Goal: Check status: Check status

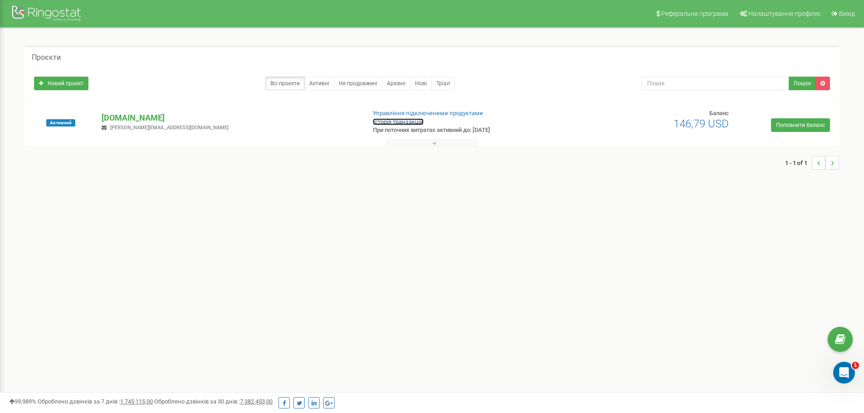
click at [402, 121] on link "Історія транзакцій" at bounding box center [398, 121] width 51 height 7
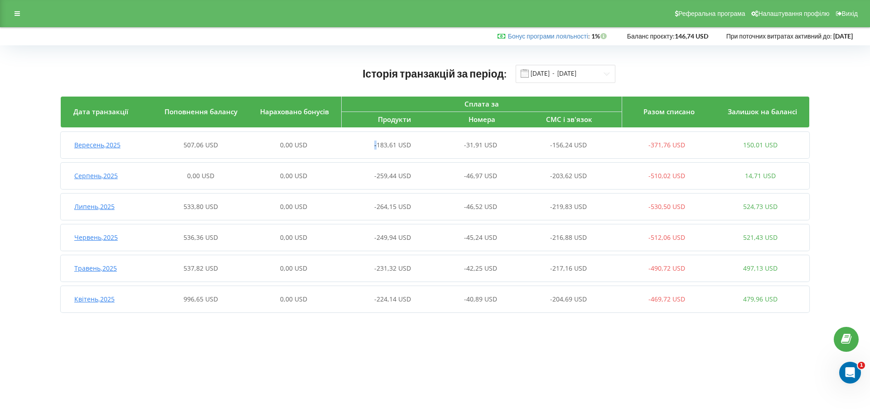
drag, startPoint x: 377, startPoint y: 138, endPoint x: 358, endPoint y: 138, distance: 18.6
click at [364, 134] on div "[DATE] 507,06 USD 0,00 USD -183,61 USD -31,91 USD -156,24 USD -371,76 USD 150,0…" at bounding box center [434, 145] width 747 height 22
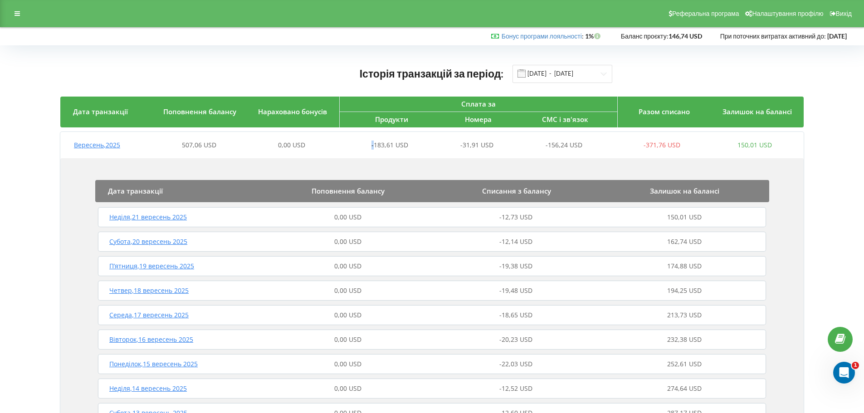
click at [352, 145] on div "-183,61 USD" at bounding box center [384, 145] width 92 height 9
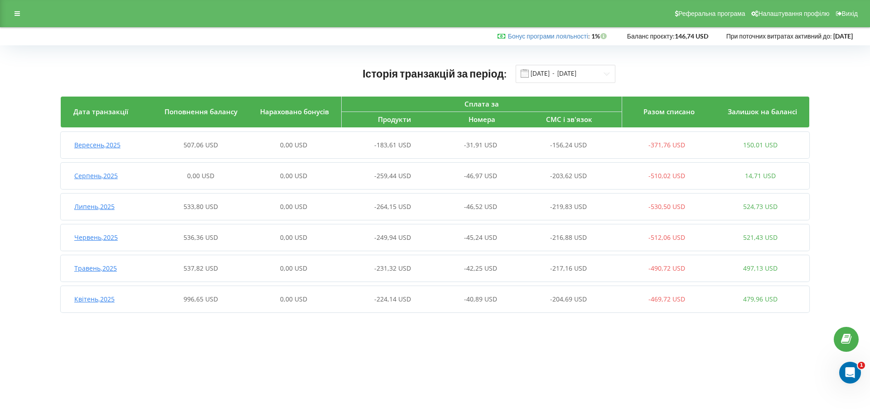
click at [522, 72] on span at bounding box center [525, 73] width 8 height 8
click at [608, 70] on input "[DATE] - [DATE]" at bounding box center [566, 74] width 100 height 18
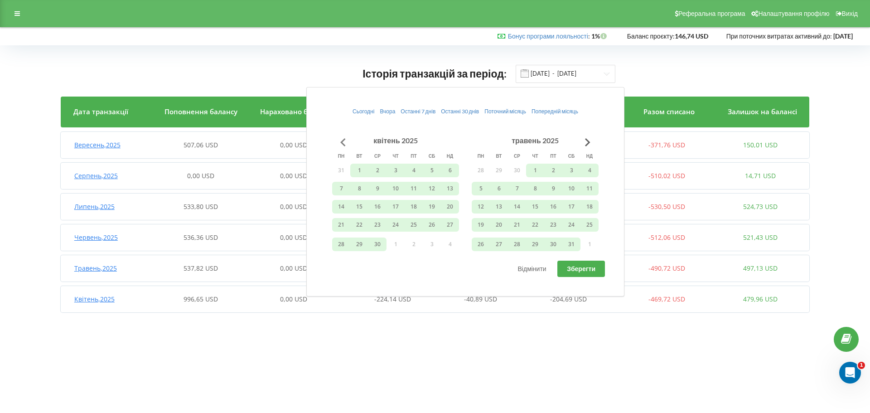
click at [346, 141] on button "Go to previous month" at bounding box center [343, 142] width 18 height 18
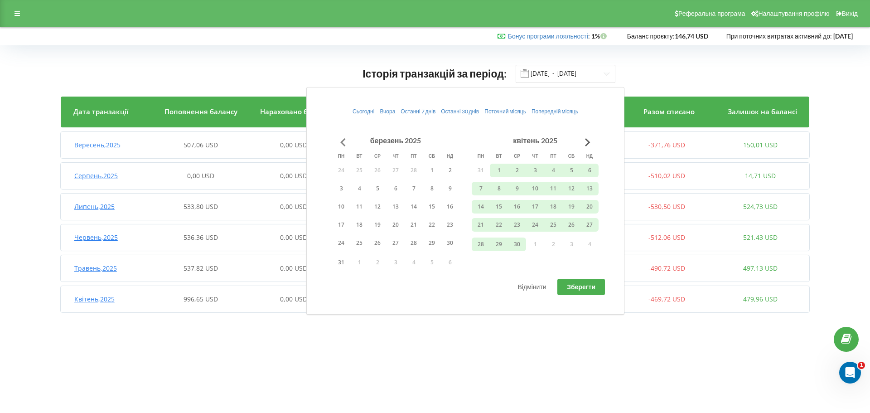
click at [346, 141] on button "Go to previous month" at bounding box center [343, 142] width 18 height 18
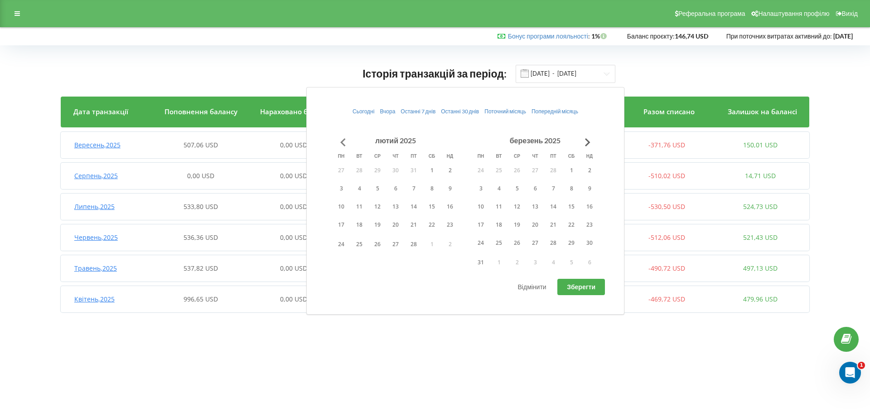
click at [346, 142] on button "Go to previous month" at bounding box center [343, 142] width 18 height 18
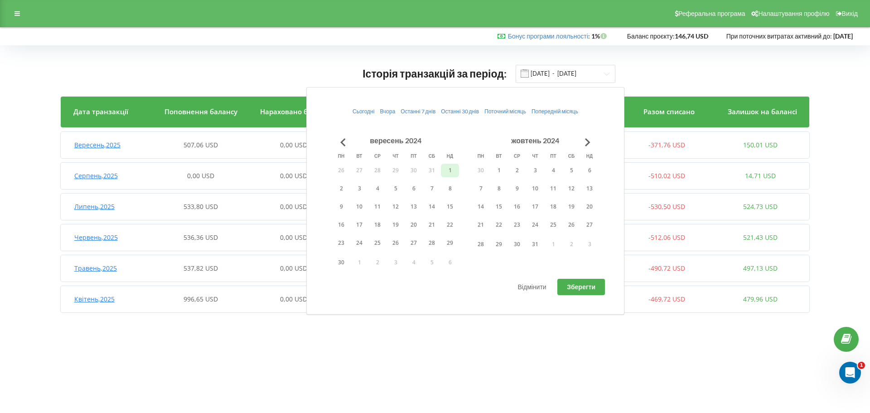
click at [449, 170] on button "1" at bounding box center [450, 171] width 18 height 14
click at [588, 286] on span "Зберегти" at bounding box center [581, 287] width 29 height 8
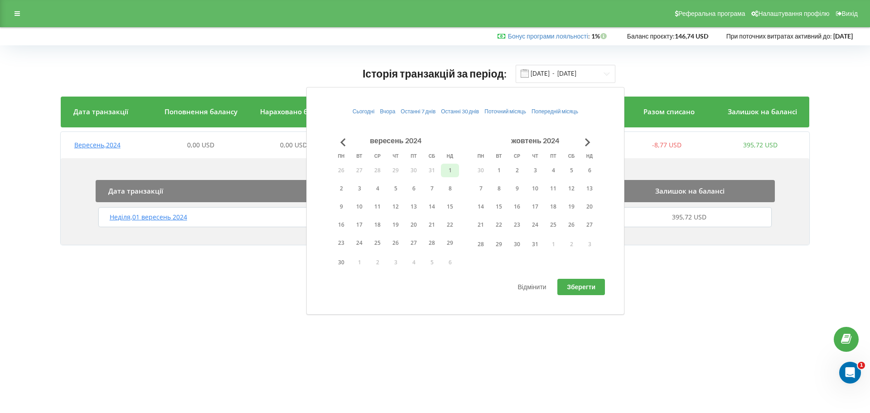
click at [650, 65] on div "Історія транзакцій за період: [DATE] - [DATE]" at bounding box center [435, 73] width 749 height 19
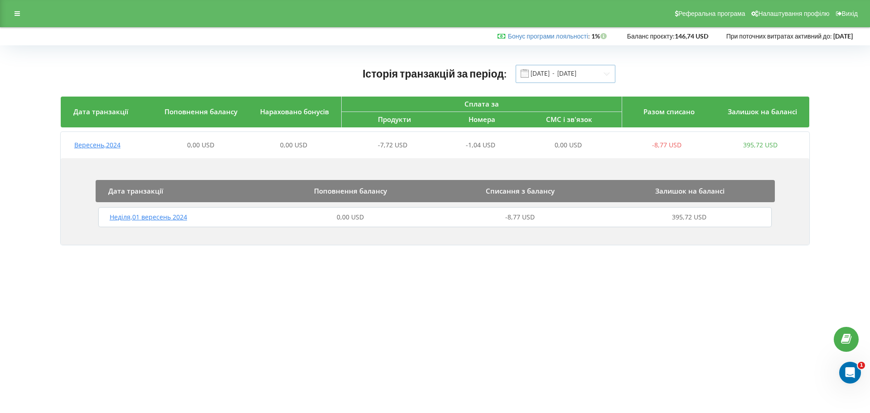
click at [602, 71] on input "[DATE] - [DATE]" at bounding box center [566, 74] width 100 height 18
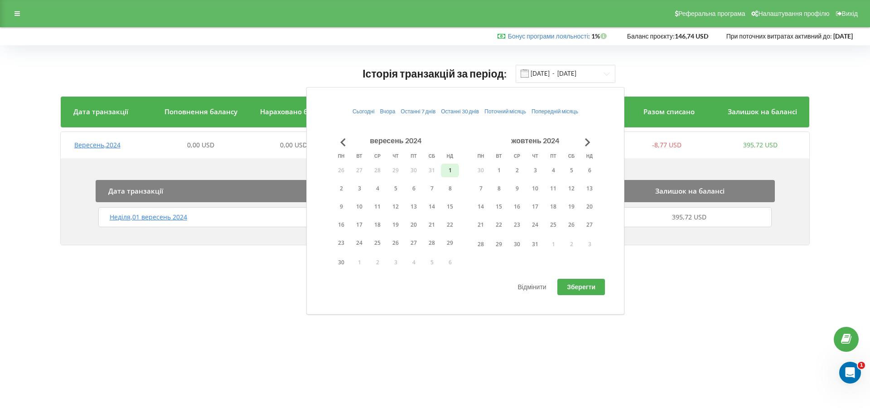
click at [452, 170] on button "1" at bounding box center [450, 171] width 18 height 14
click at [588, 142] on button "Go to next month" at bounding box center [588, 142] width 18 height 18
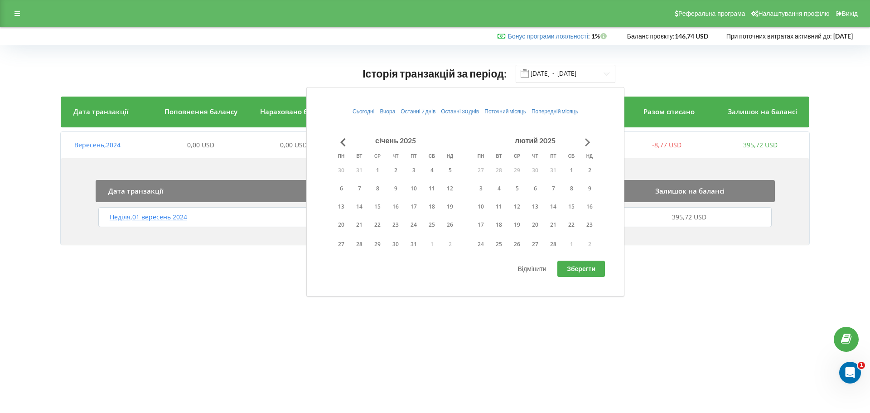
click at [588, 142] on button "Go to next month" at bounding box center [588, 142] width 18 height 18
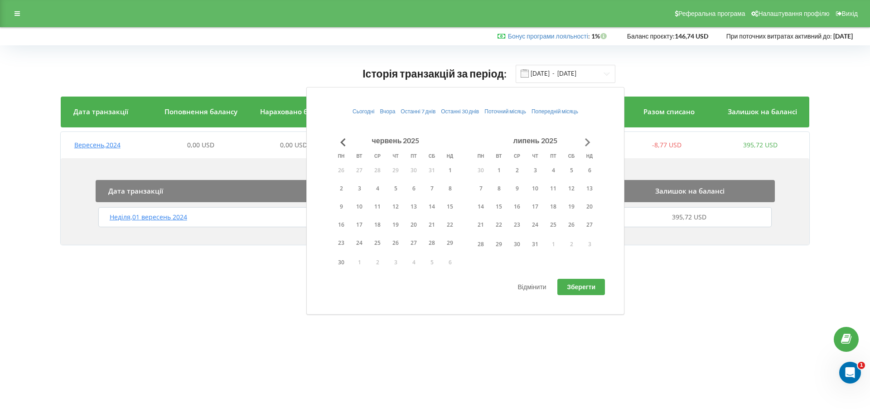
click at [588, 142] on button "Go to next month" at bounding box center [588, 142] width 18 height 18
click at [502, 245] on button "30" at bounding box center [499, 245] width 18 height 14
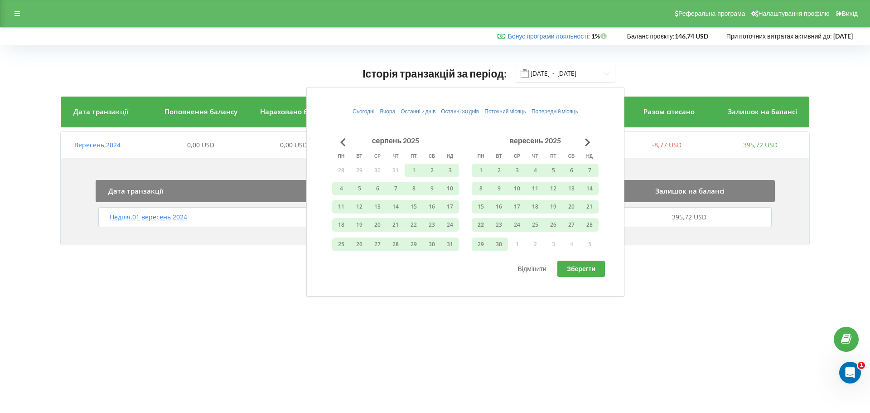
click at [580, 268] on span "Зберегти" at bounding box center [581, 269] width 29 height 8
type input "[DATE] - [DATE]"
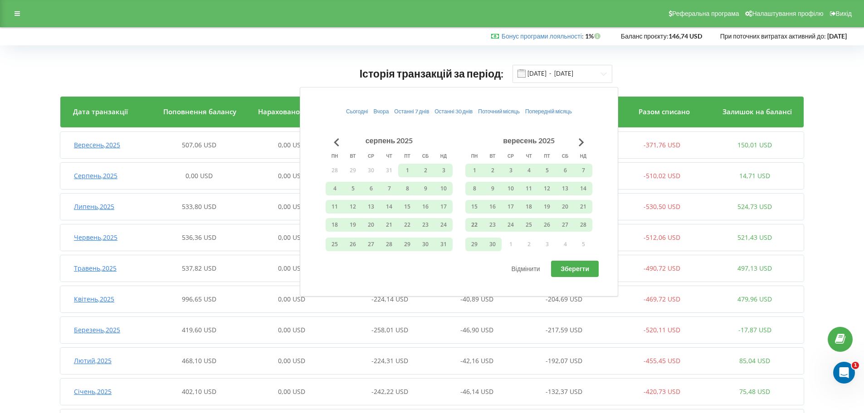
drag, startPoint x: 577, startPoint y: 272, endPoint x: 590, endPoint y: 269, distance: 14.1
click at [579, 273] on button "Зберегти" at bounding box center [575, 269] width 48 height 16
click at [668, 58] on div "Історія транзакцій за період: [DATE] - [DATE] Дата транзакції Поповнення баланс…" at bounding box center [432, 298] width 845 height 487
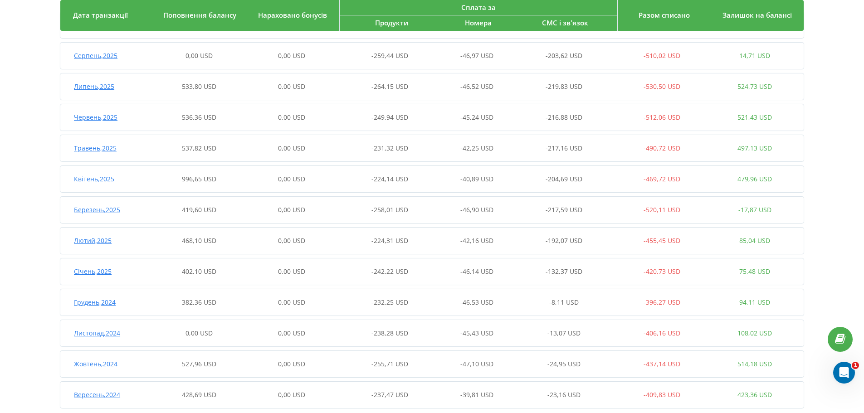
scroll to position [139, 0]
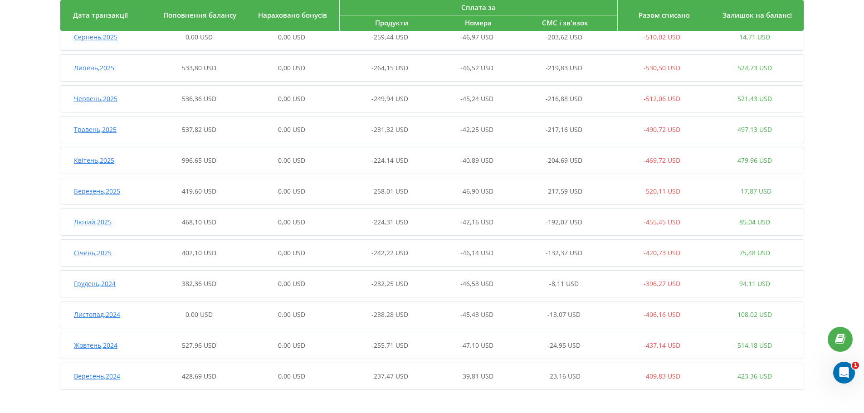
drag, startPoint x: 0, startPoint y: 81, endPoint x: 5, endPoint y: 78, distance: 5.3
click at [5, 78] on div "Історія транзакцій за період: [DATE] - [DATE] Дата транзакції Поповнення баланс…" at bounding box center [432, 160] width 864 height 506
